Goal: Information Seeking & Learning: Learn about a topic

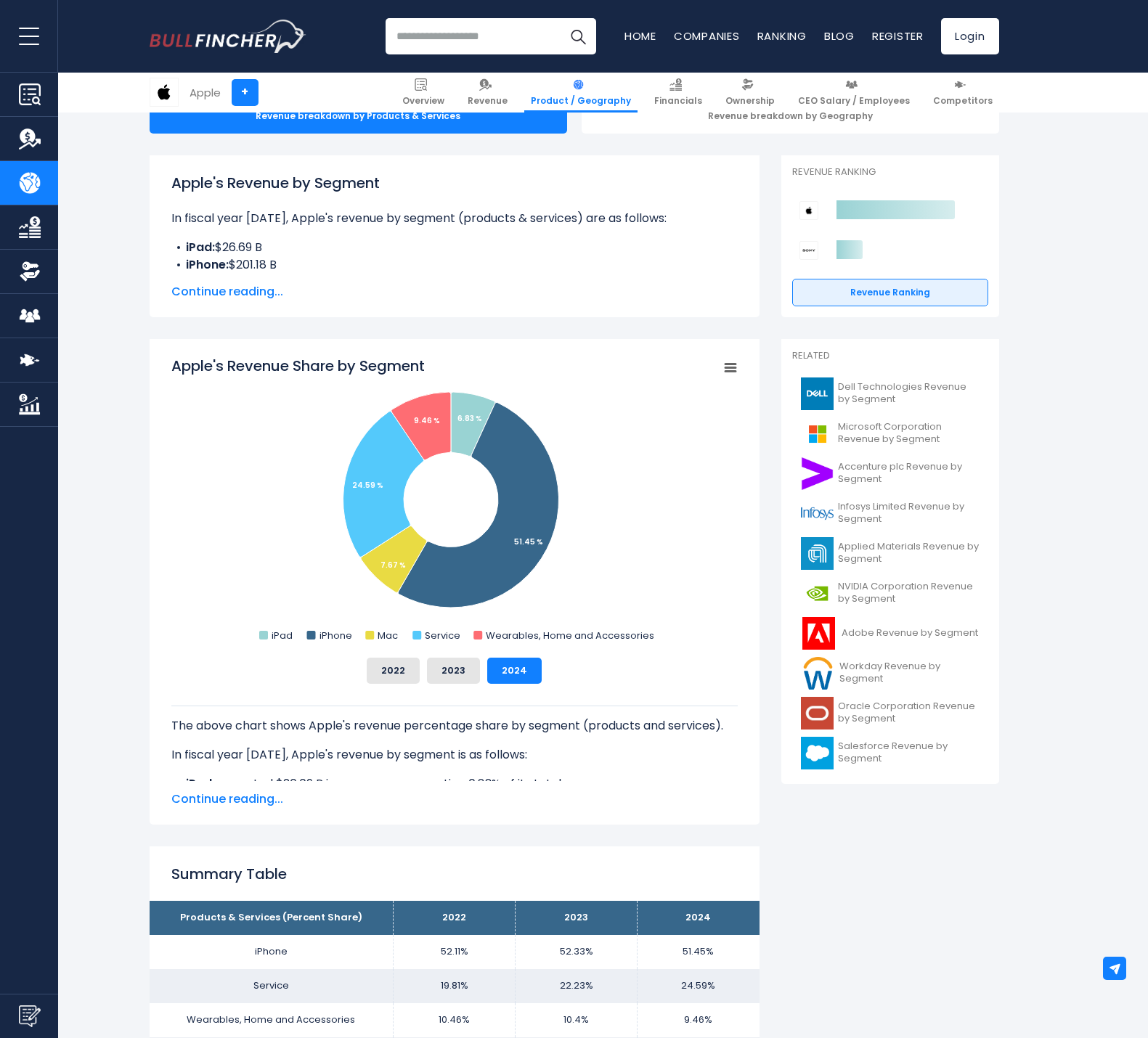
scroll to position [217, 0]
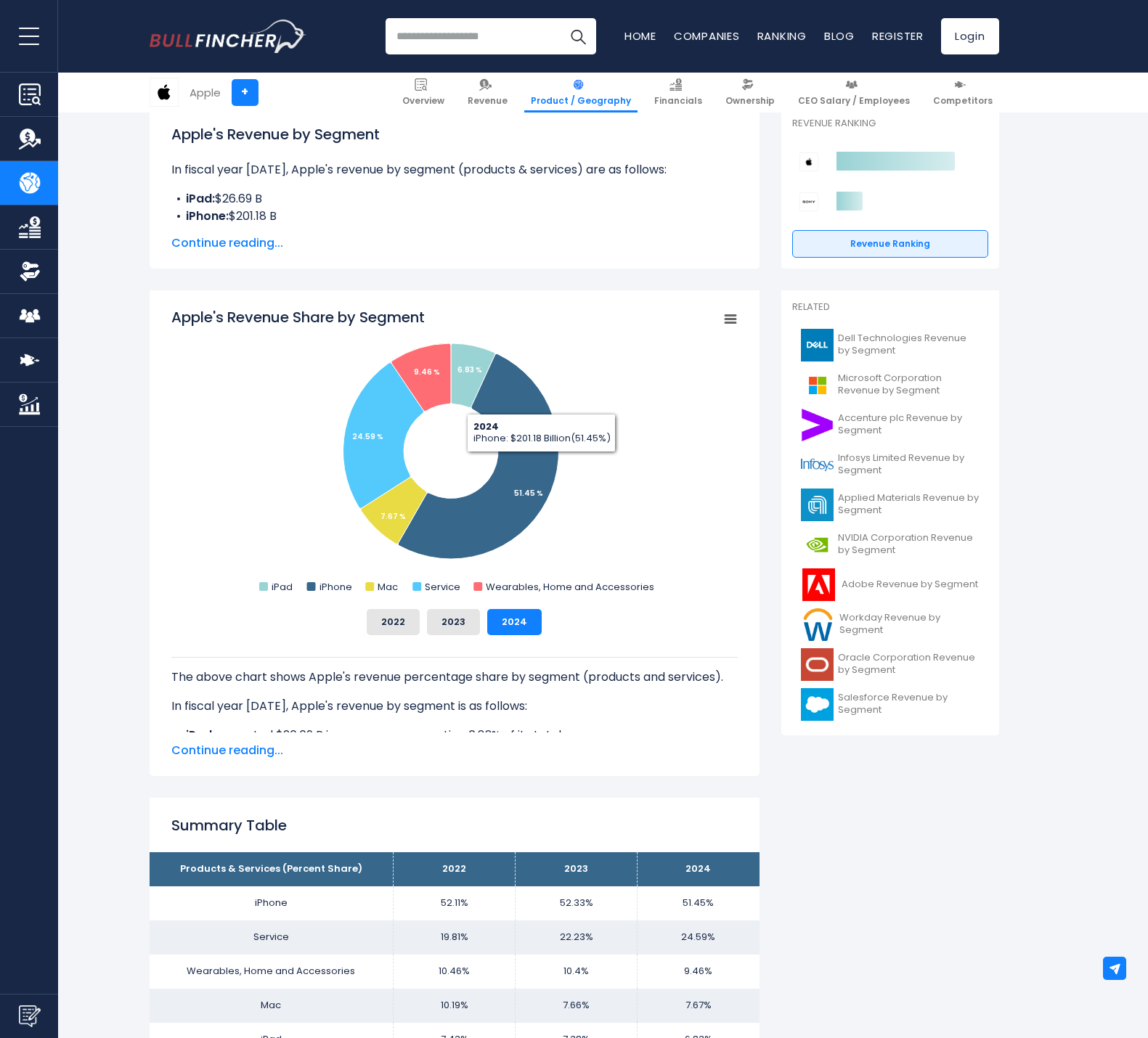
click at [733, 318] on rect "Apple's Revenue Share by Segment" at bounding box center [729, 319] width 20 height 20
click at [685, 350] on li "View Fullscreen" at bounding box center [681, 345] width 106 height 20
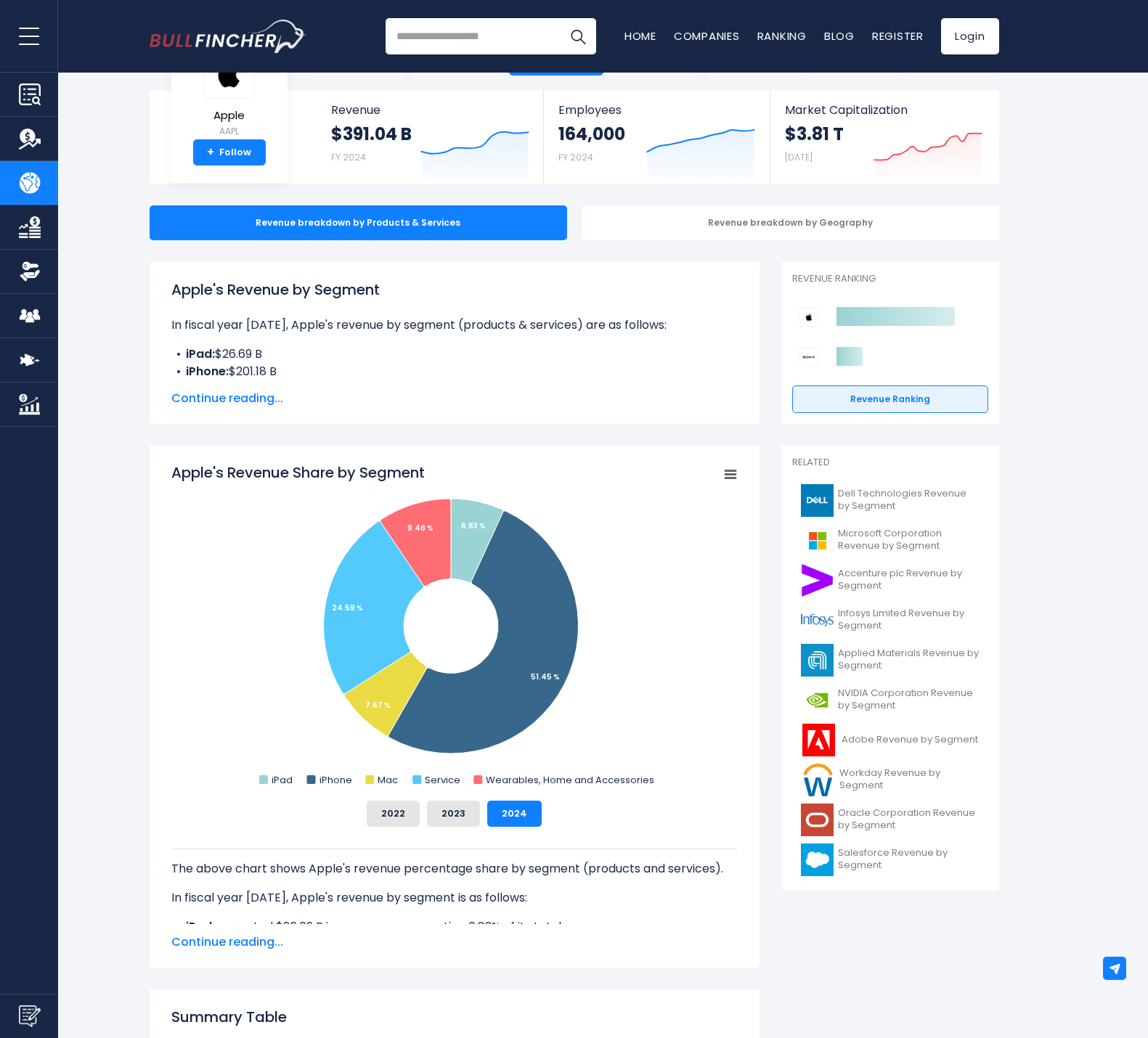
scroll to position [145, 0]
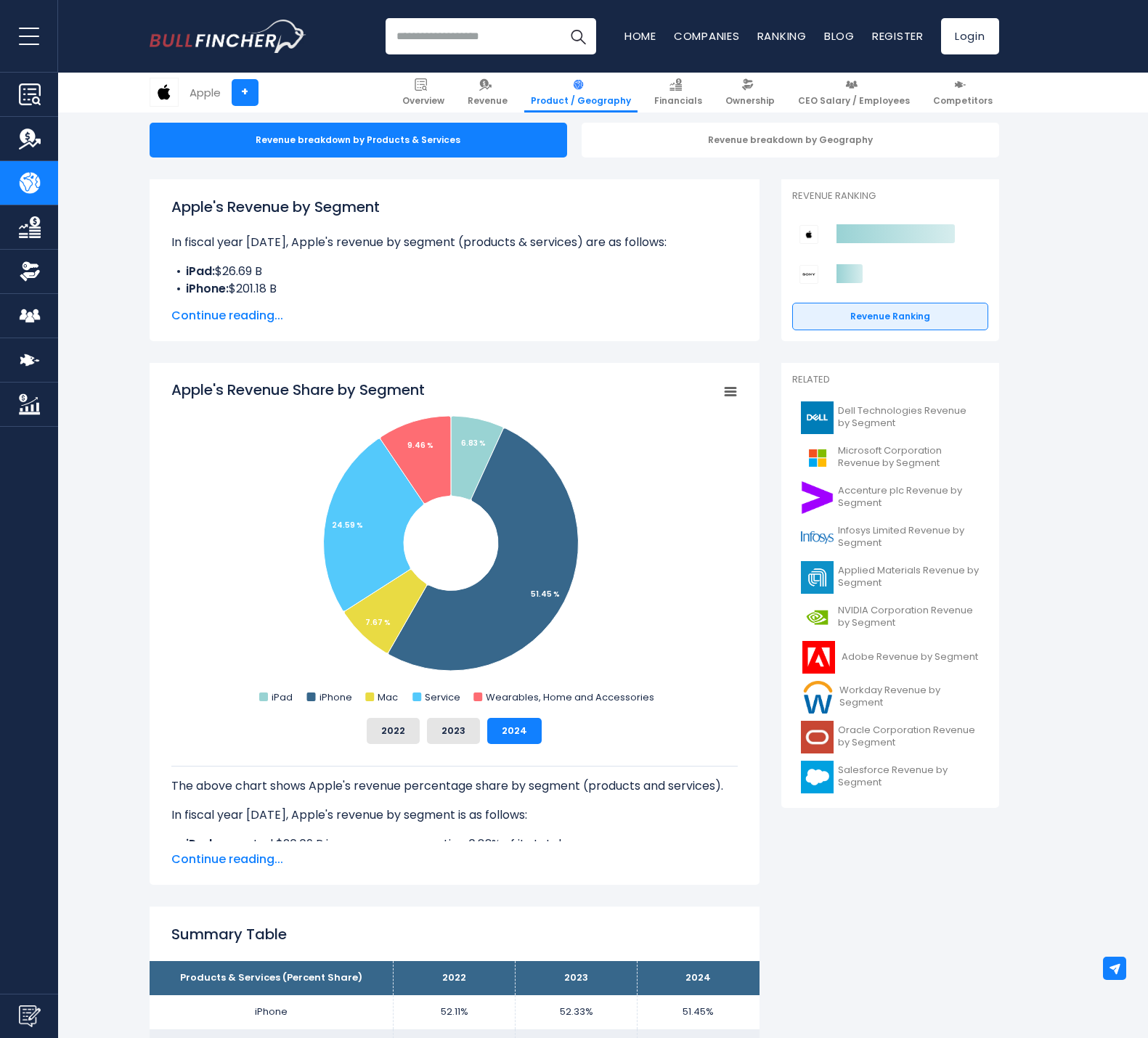
click at [563, 321] on span "Continue reading..." at bounding box center [454, 315] width 566 height 17
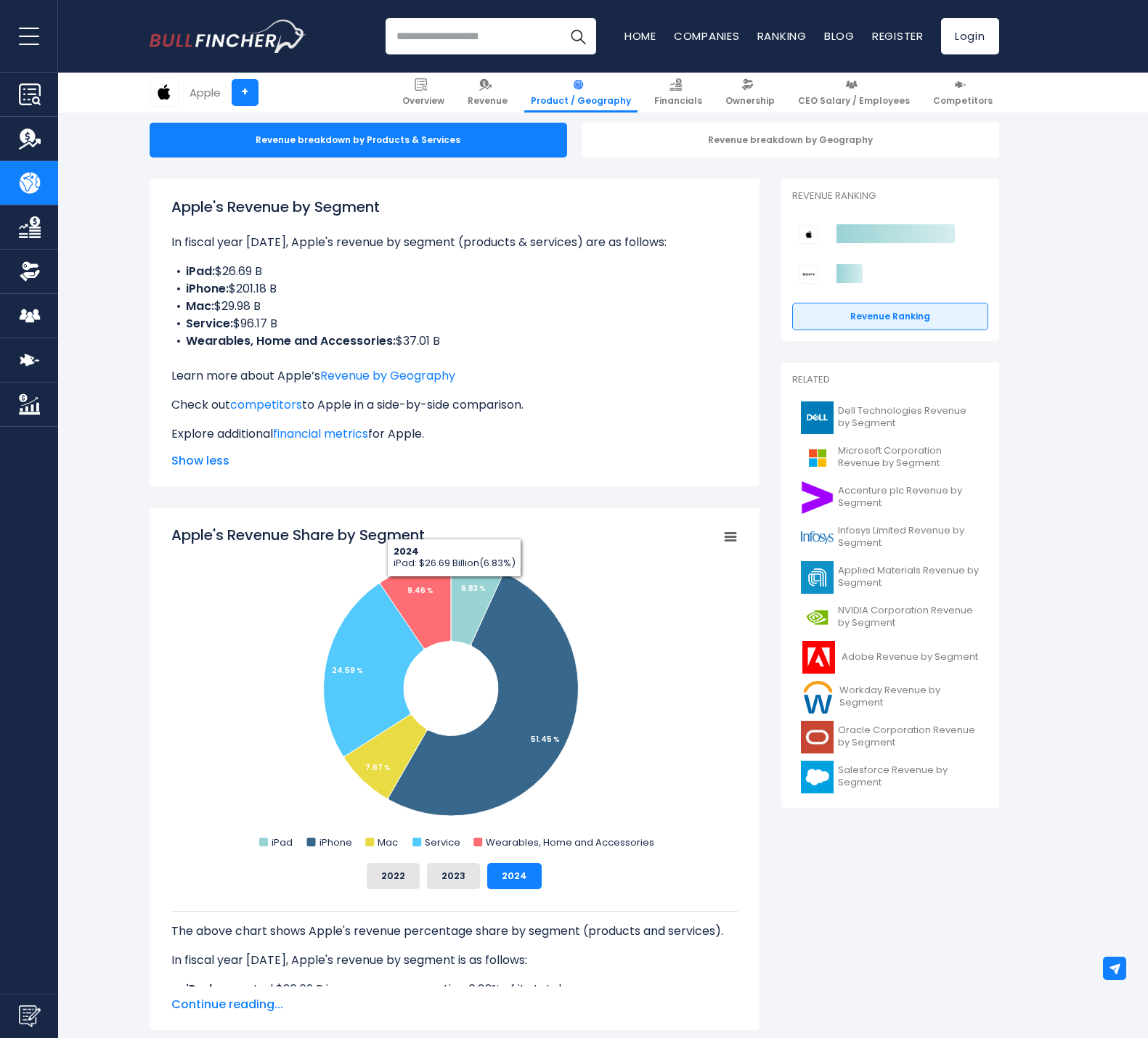
click at [614, 485] on div "Apple's Revenue by Segment In fiscal year 2024, Apple's revenue by segment (pro…" at bounding box center [454, 332] width 610 height 307
drag, startPoint x: 170, startPoint y: 207, endPoint x: 442, endPoint y: 455, distance: 368.1
click at [442, 455] on div "Apple's Revenue by Segment In fiscal year 2024, Apple's revenue by segment (pro…" at bounding box center [454, 332] width 610 height 307
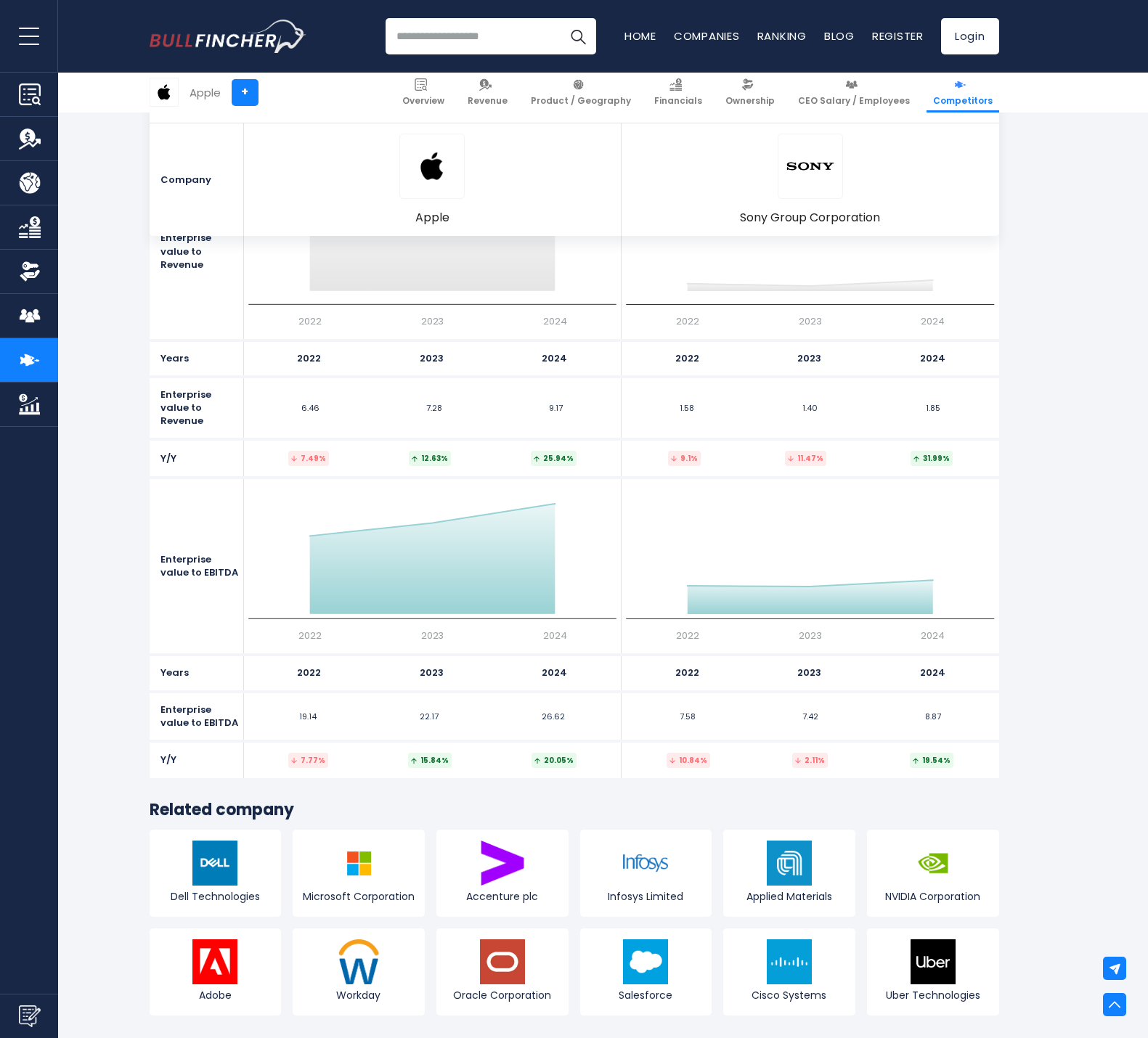
scroll to position [7403, 0]
